Goal: Submit feedback/report problem

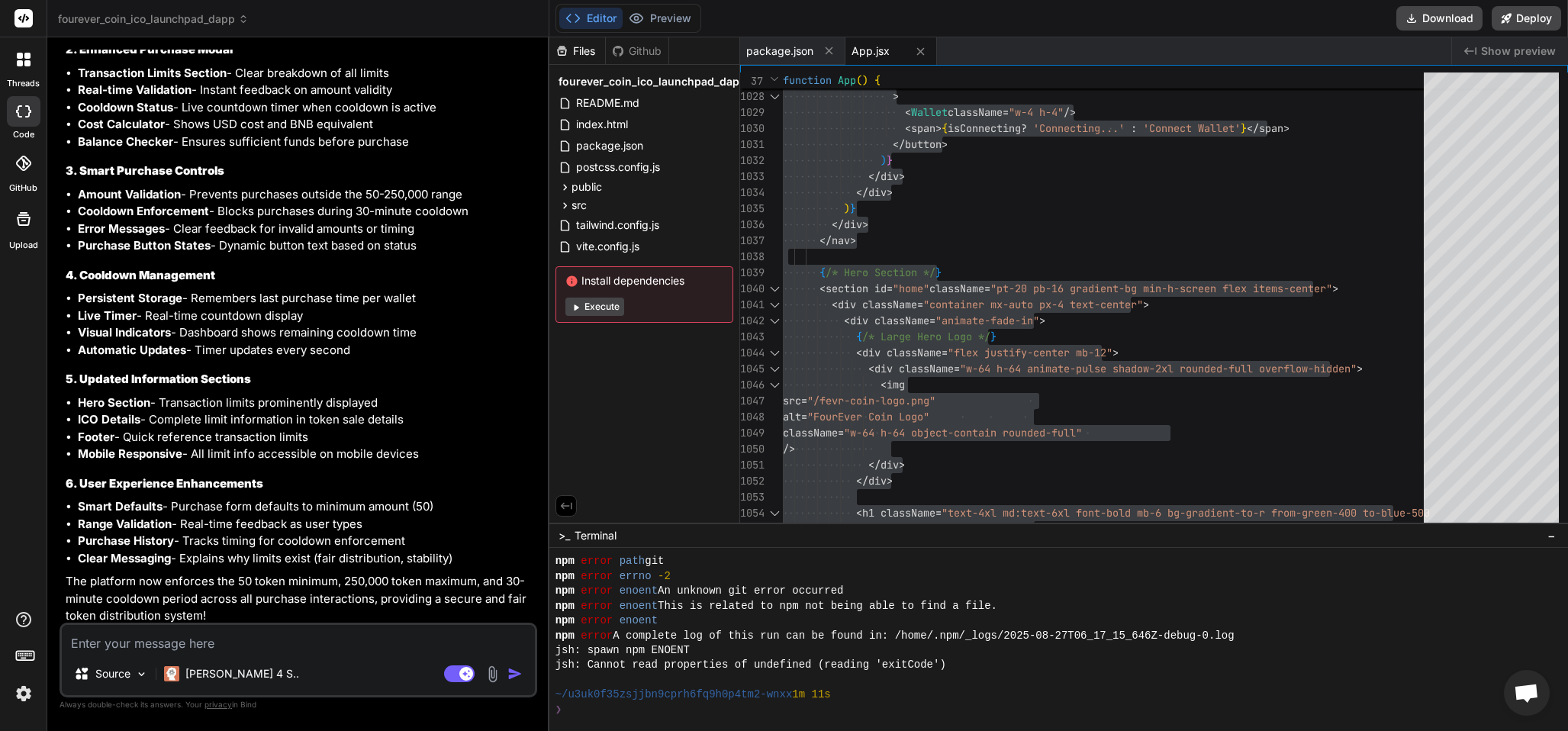
scroll to position [714, 0]
drag, startPoint x: 147, startPoint y: 634, endPoint x: 142, endPoint y: 655, distance: 21.6
click at [149, 634] on textarea at bounding box center [298, 639] width 473 height 27
type textarea "f"
type textarea "got the"
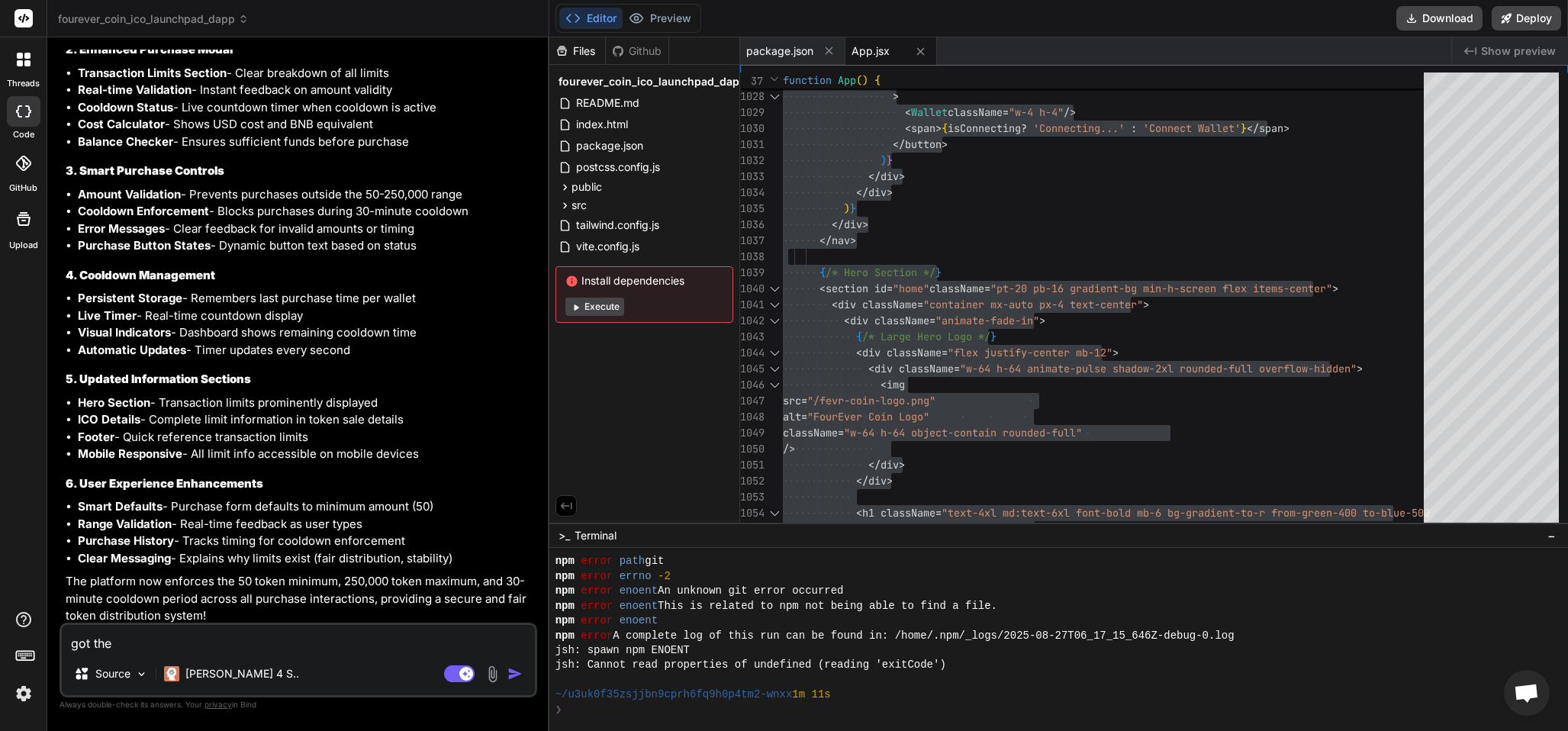
type textarea "x"
type textarea "got the follow"
type textarea "x"
type textarea "got the followi"
type textarea "x"
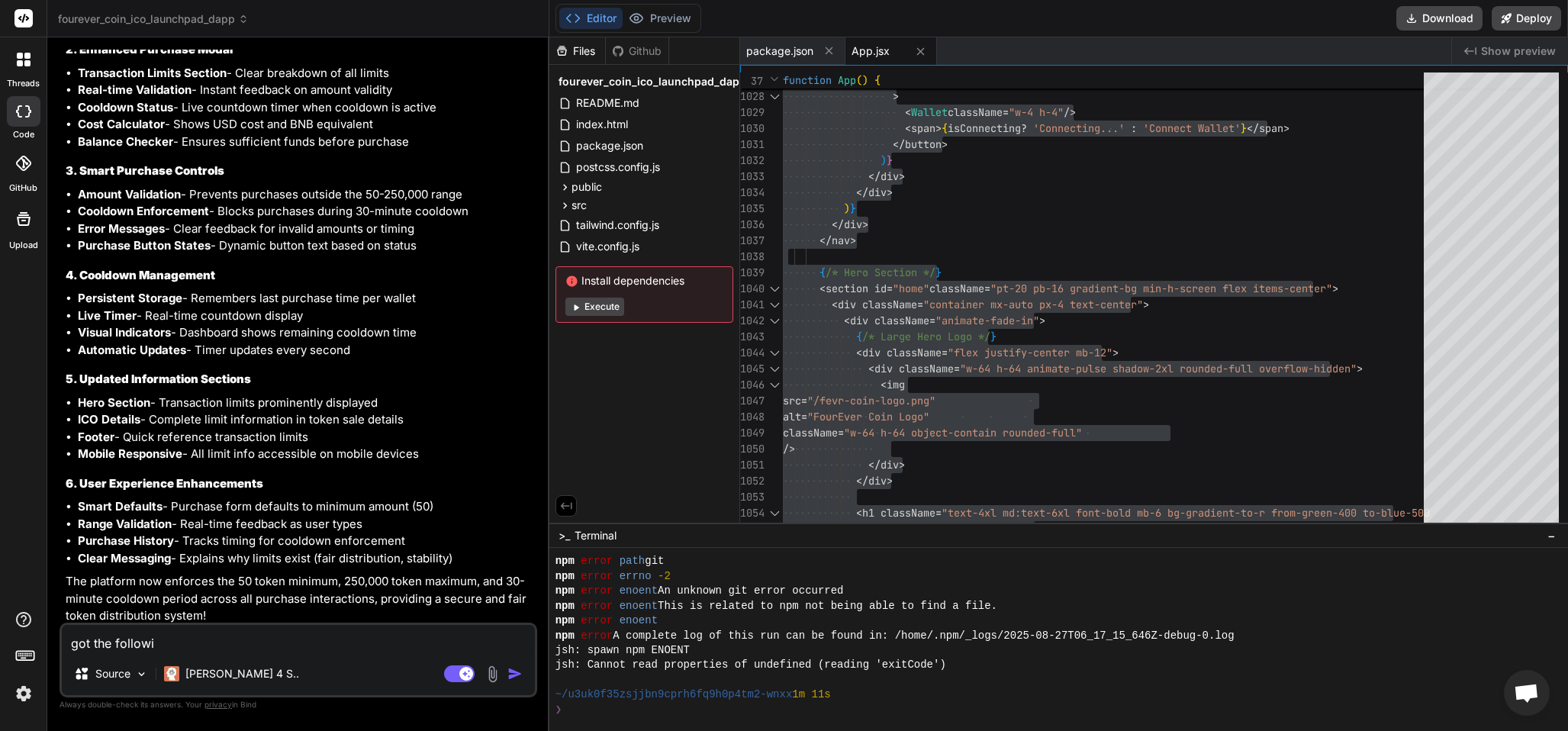
type textarea "got the followin"
type textarea "x"
type textarea "got the following"
type textarea "x"
type textarea "got the following"
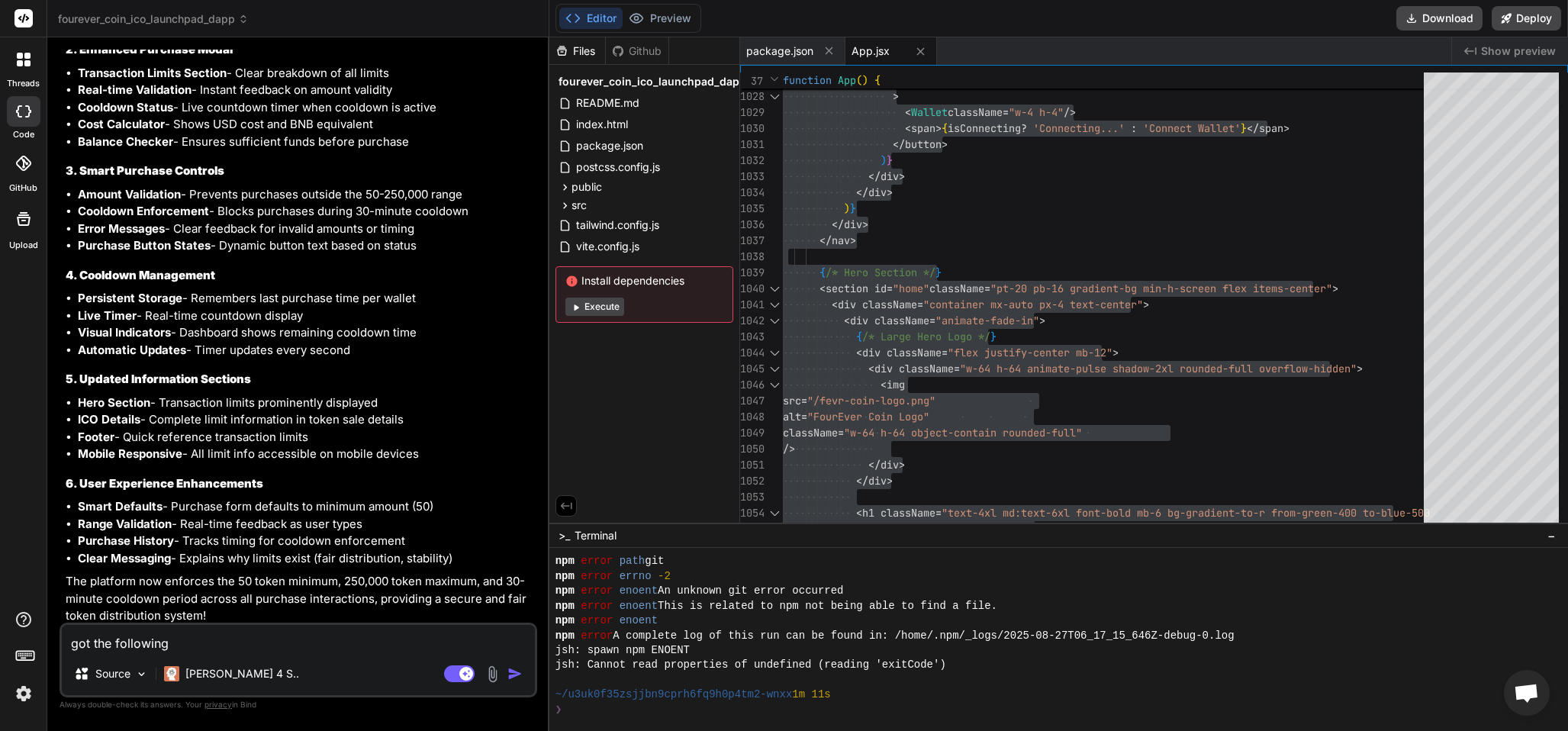
type textarea "x"
type textarea "got the following e"
type textarea "x"
type textarea "got the following er"
type textarea "x"
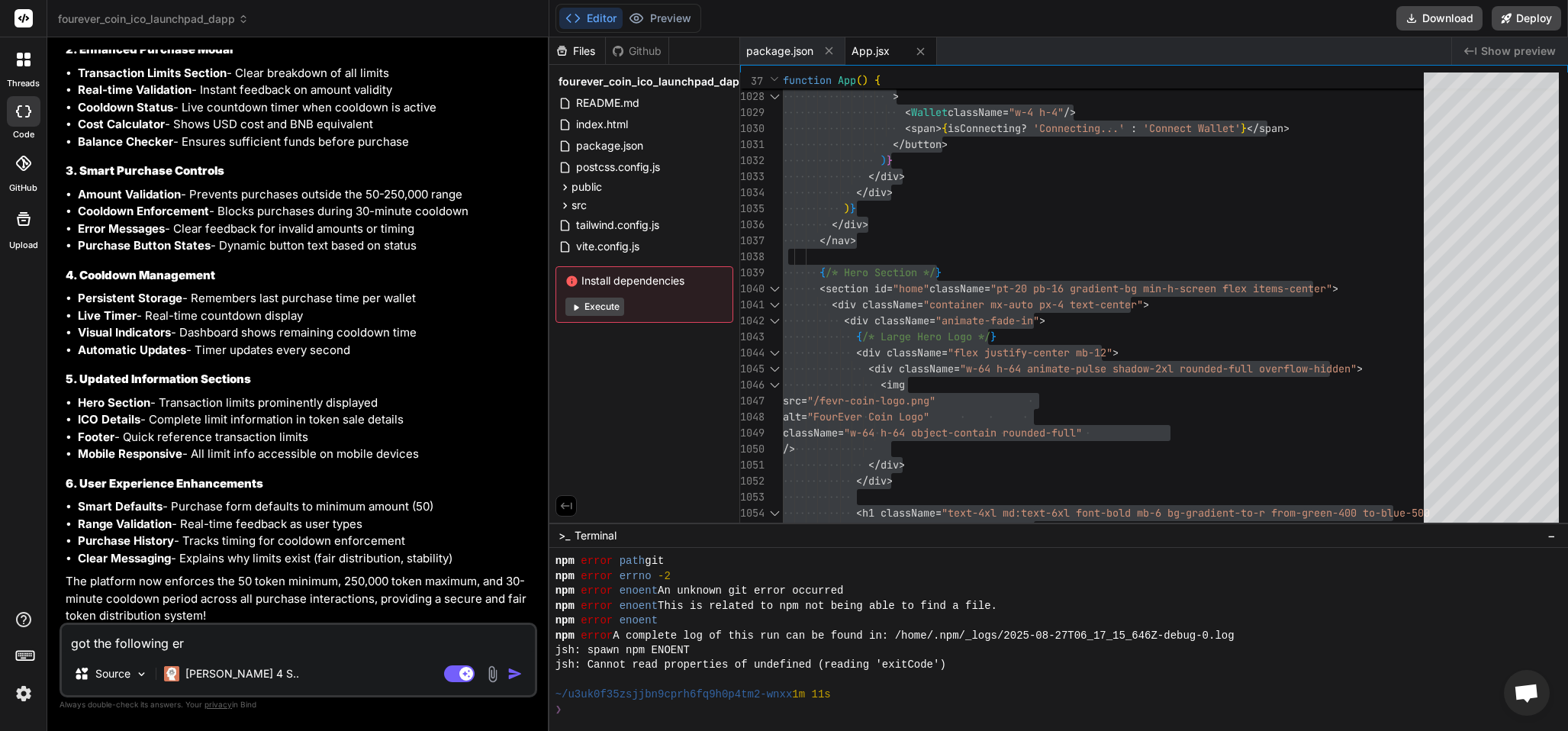
type textarea "got the following err"
type textarea "x"
type textarea "got the following errr"
type textarea "x"
type textarea "got the following errr"
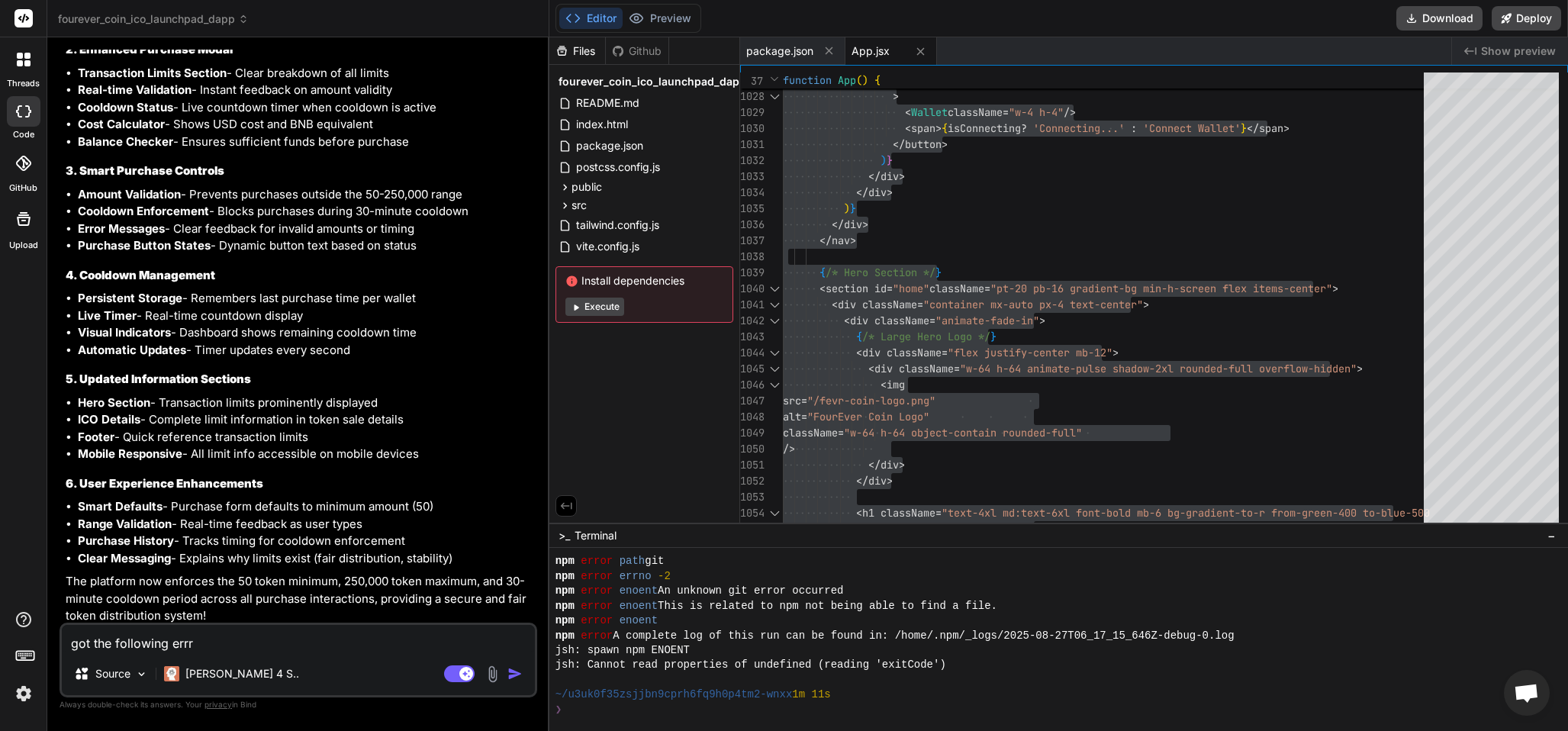
type textarea "x"
type textarea "got the following errr"
type textarea "x"
type textarea "got the following err"
type textarea "x"
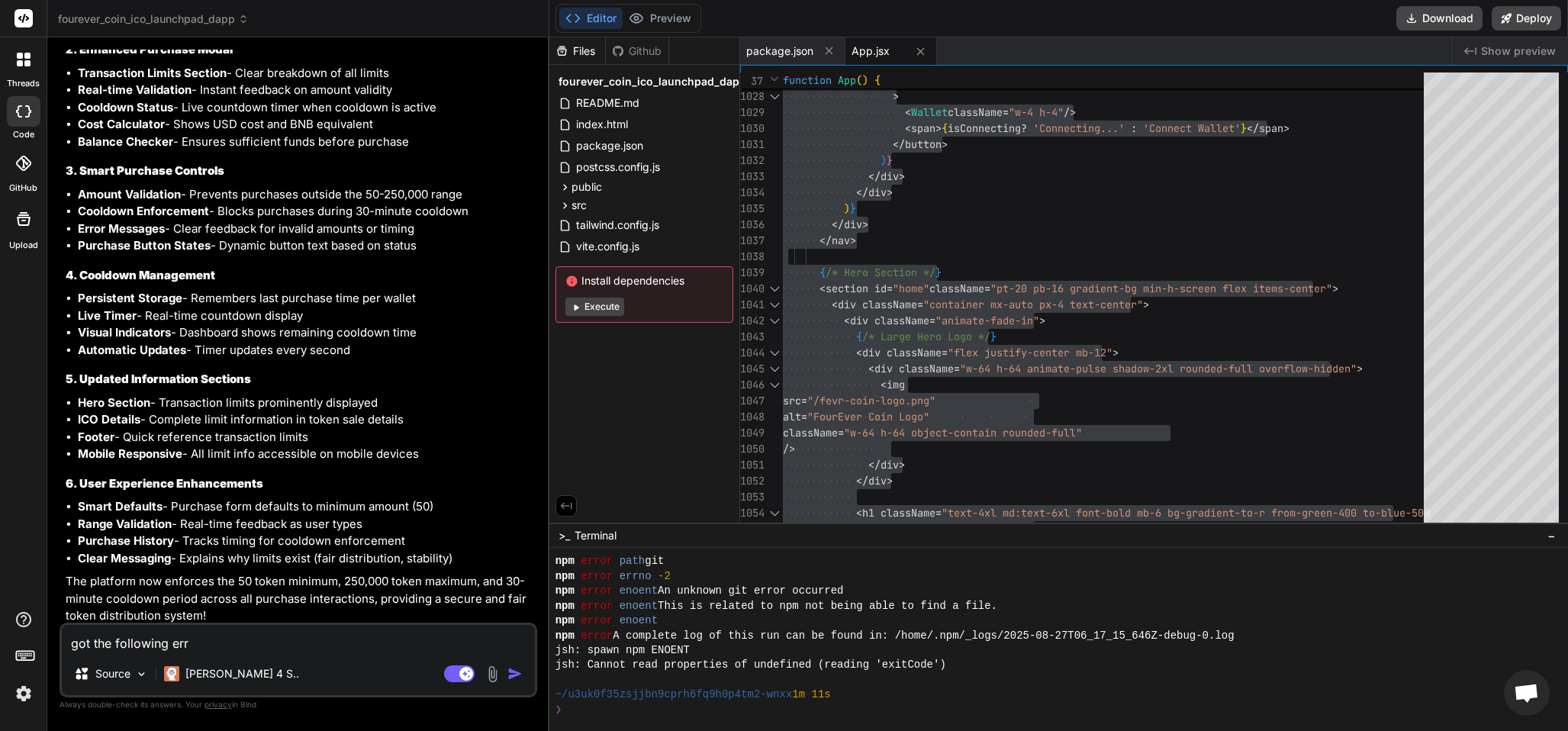
type textarea "got the following erro"
type textarea "x"
type textarea "got the following error"
type textarea "x"
type textarea "got the following error"
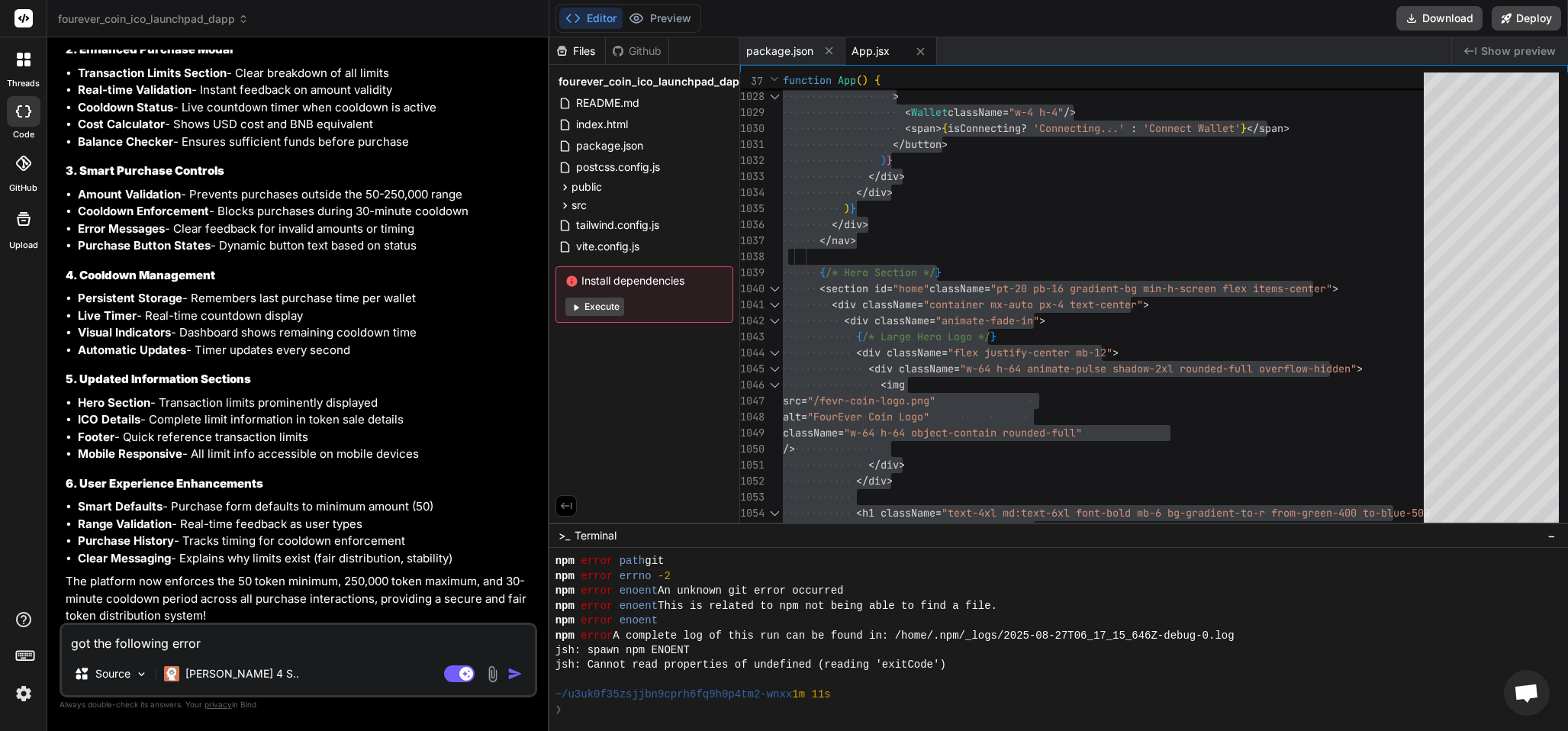
type textarea "x"
type textarea "got the following error w"
type textarea "x"
type textarea "got the following error wh"
type textarea "x"
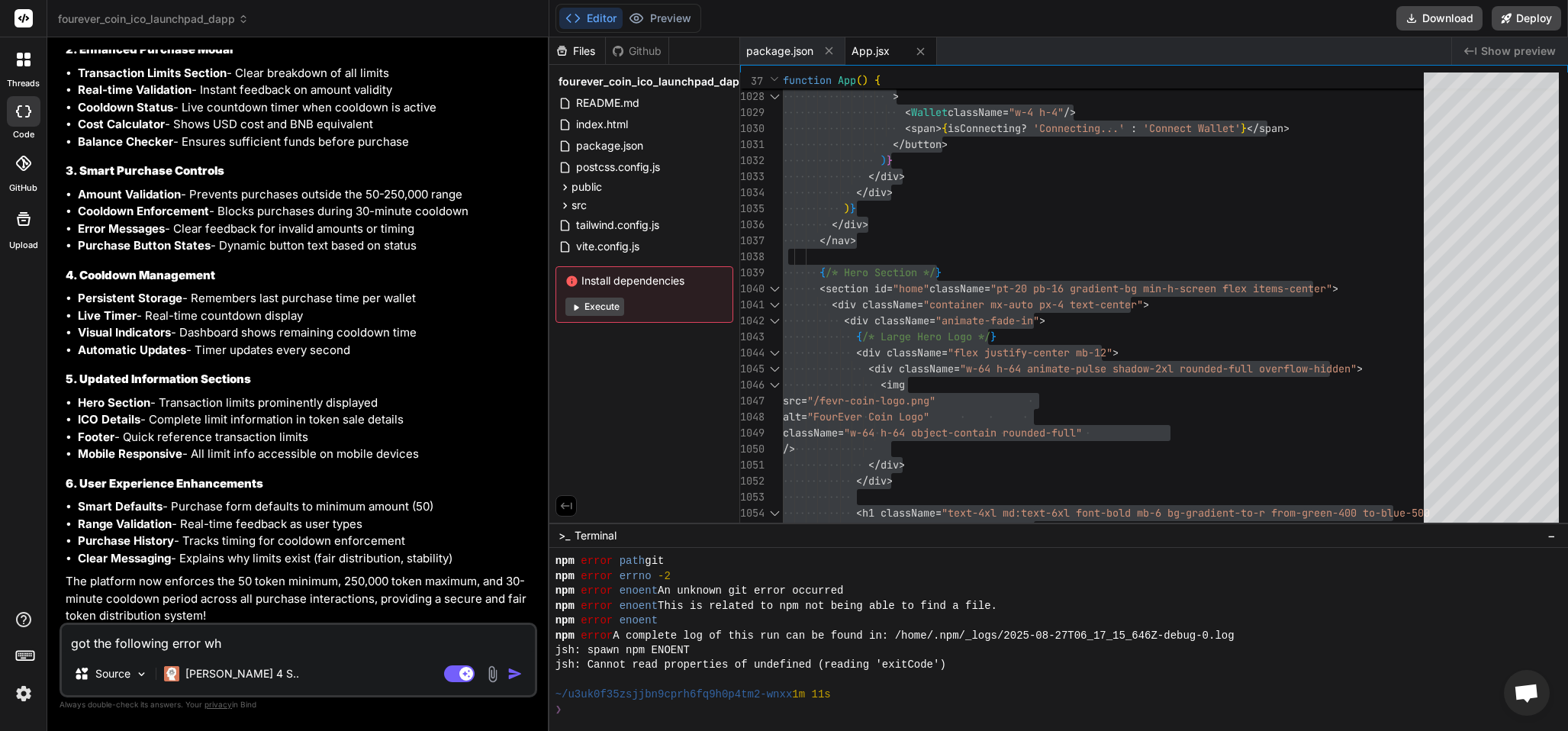
type textarea "got the following error whe"
type textarea "x"
type textarea "got the following error when"
type textarea "x"
type textarea "got the following error when"
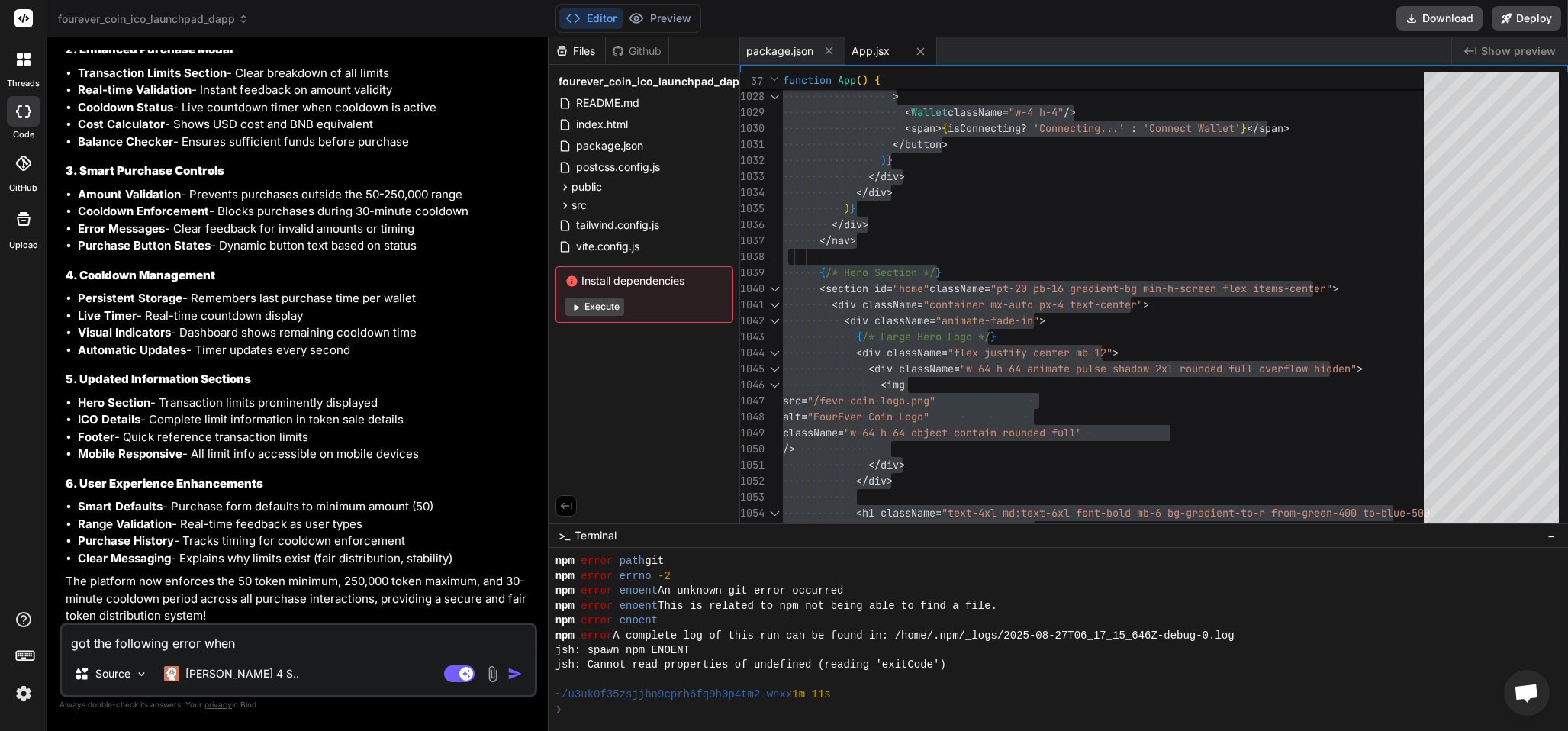
type textarea "x"
type textarea "got the following error when r"
type textarea "x"
type textarea "got the following error when ru"
type textarea "x"
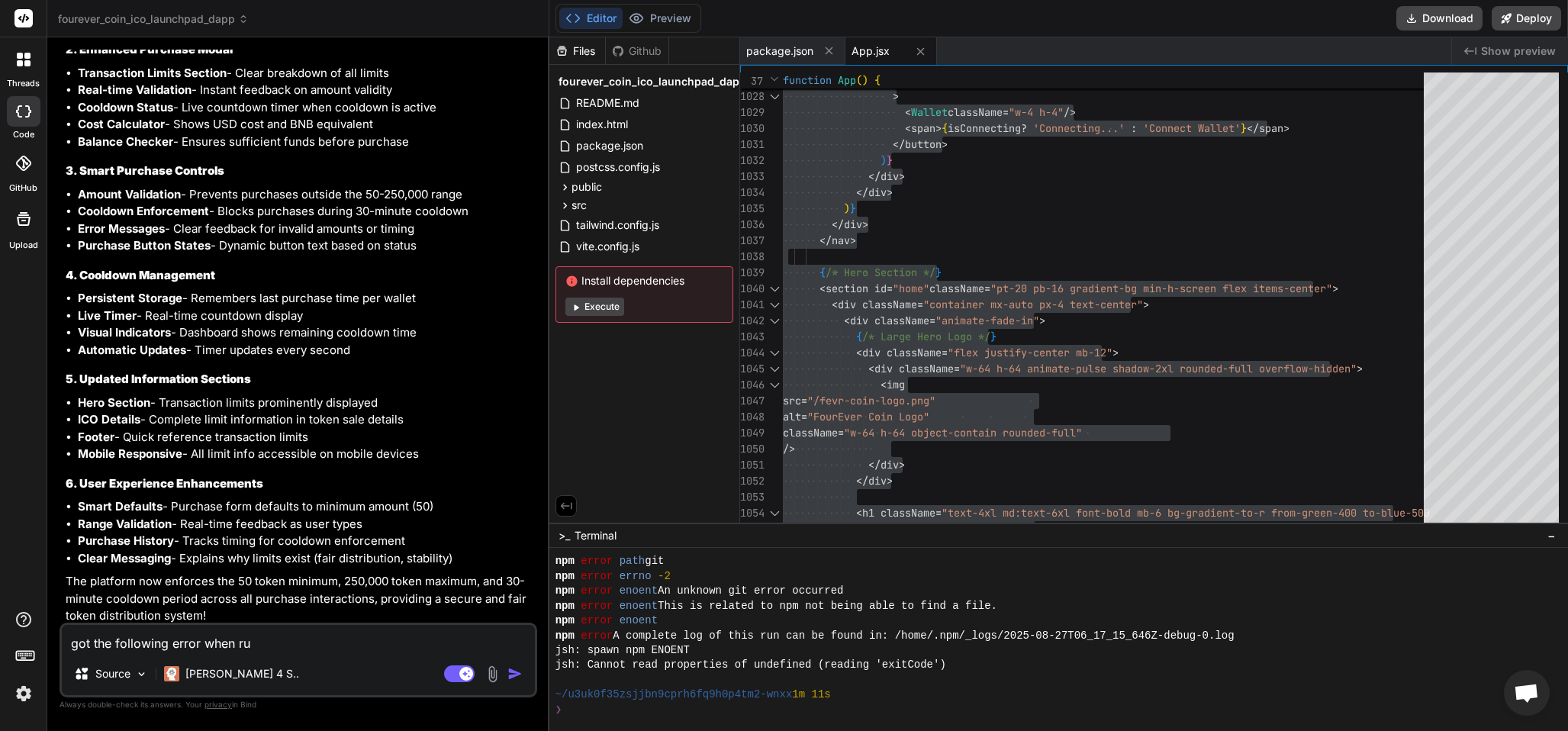
type textarea "got the following error when run"
type textarea "x"
type textarea "got the following error when runn"
type textarea "x"
type textarea "got the following error when runni"
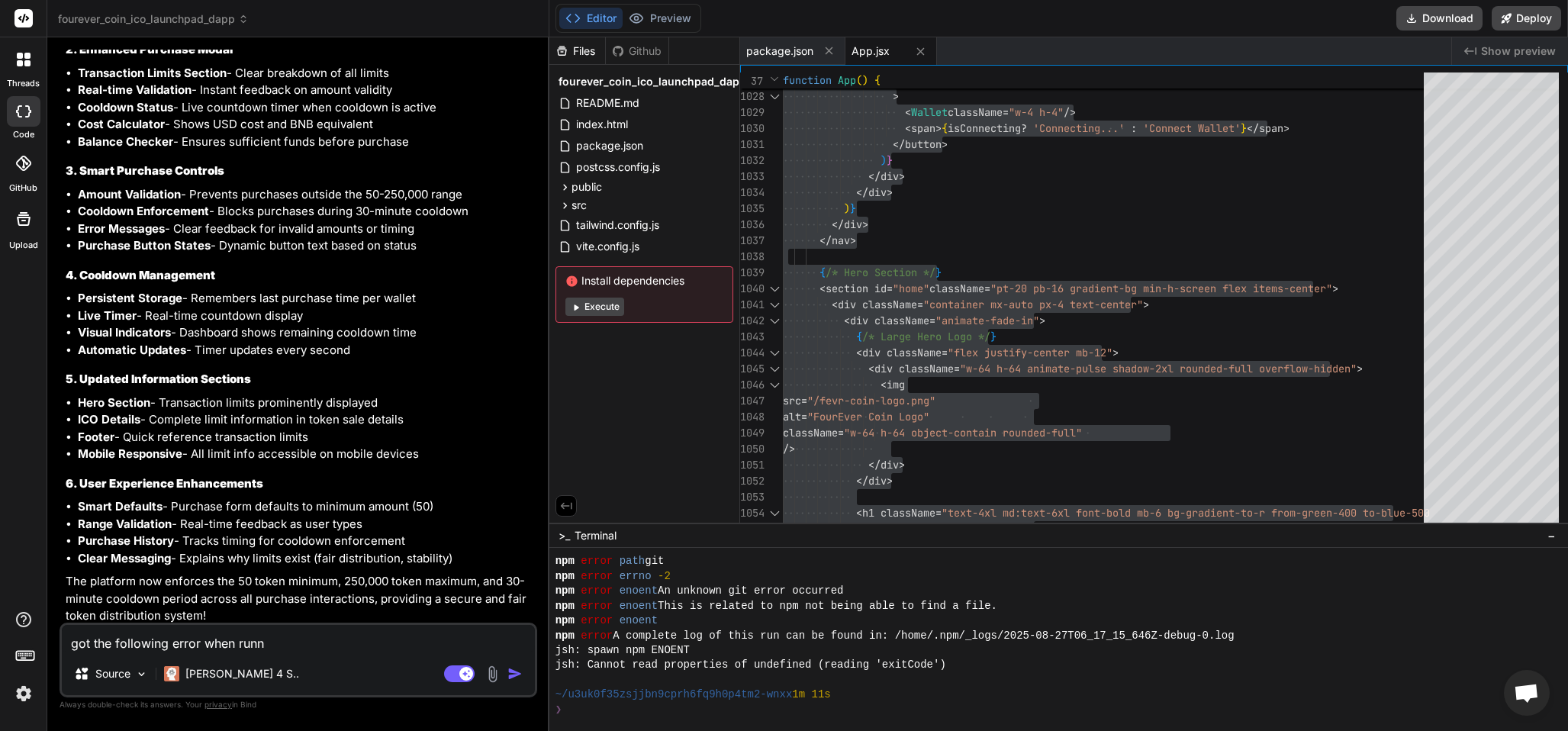
type textarea "x"
type textarea "got the following error when runnin"
type textarea "x"
type textarea "got the following error when runnin"
drag, startPoint x: 161, startPoint y: 186, endPoint x: 183, endPoint y: 177, distance: 23.8
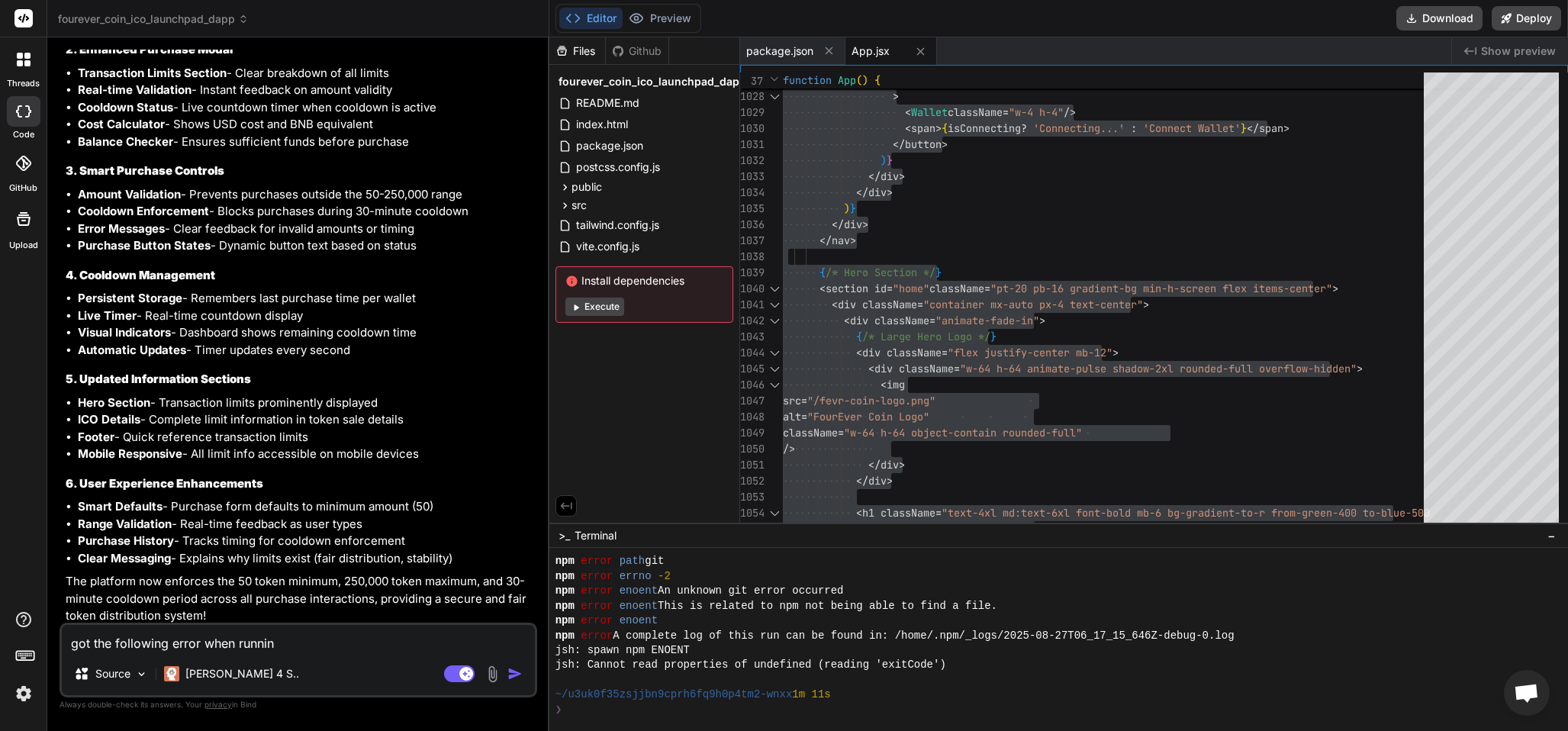
click at [165, 176] on div "Perfect! Let me add the transaction limits and cooldown period information to t…" at bounding box center [300, 165] width 468 height 918
